Goal: Find specific page/section: Find specific page/section

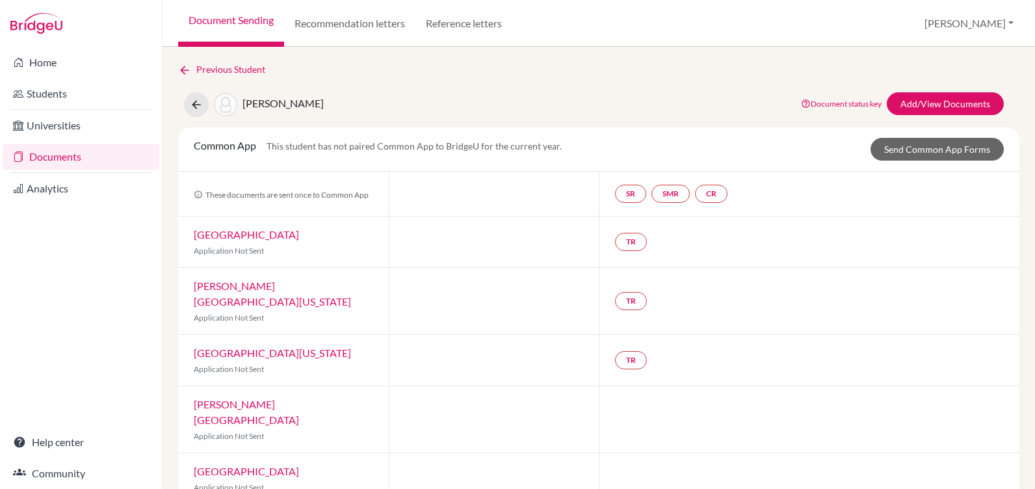
click at [45, 25] on img at bounding box center [36, 23] width 52 height 21
click at [44, 159] on link "Documents" at bounding box center [81, 157] width 157 height 26
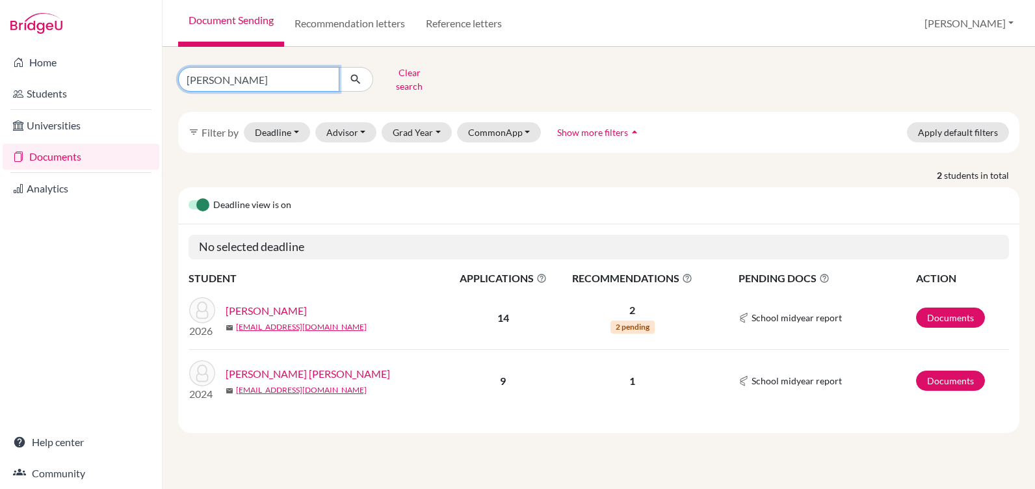
drag, startPoint x: 230, startPoint y: 74, endPoint x: 160, endPoint y: 79, distance: 70.3
click at [161, 79] on div "Home Students Universities Documents Analytics Help center Community Document S…" at bounding box center [517, 244] width 1035 height 489
type input "guillen"
click at [359, 75] on icon "submit" at bounding box center [355, 79] width 13 height 13
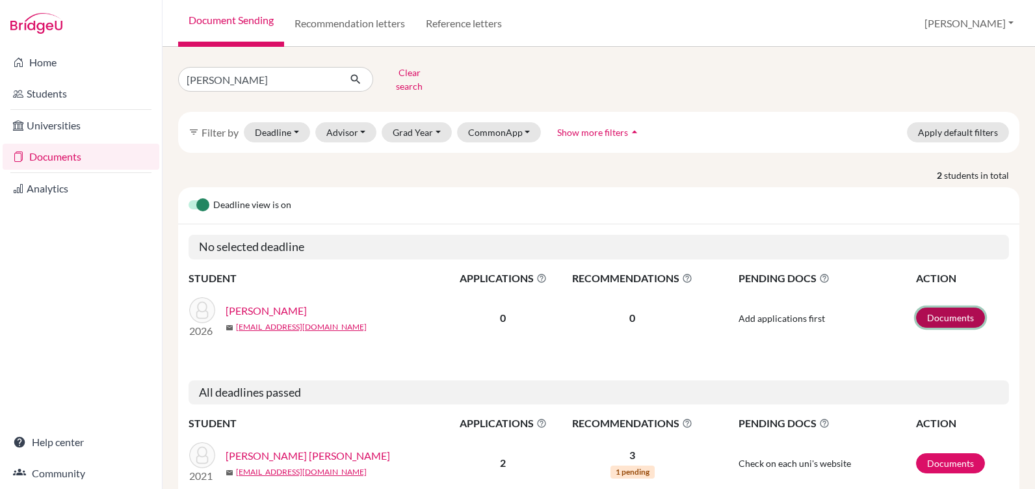
click at [935, 307] on link "Documents" at bounding box center [950, 317] width 69 height 20
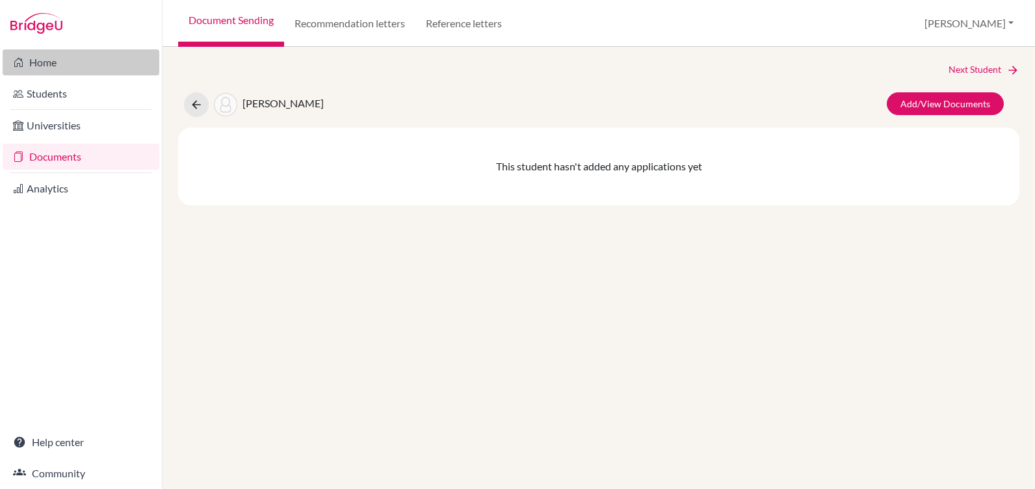
click at [44, 61] on link "Home" at bounding box center [81, 62] width 157 height 26
